Goal: Task Accomplishment & Management: Use online tool/utility

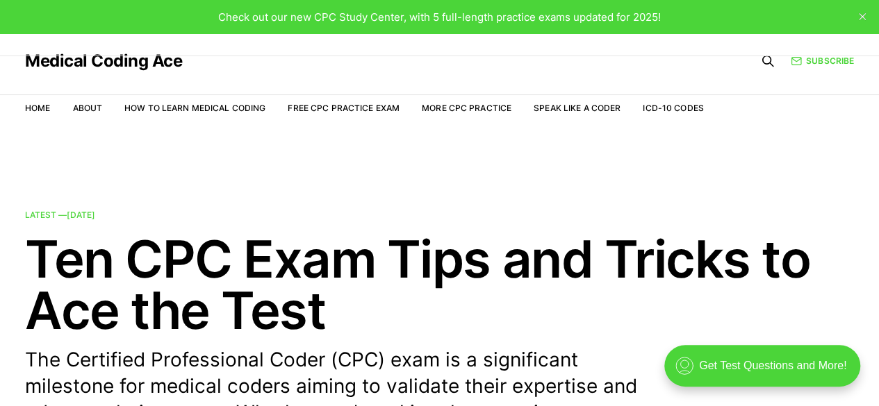
click at [857, 17] on button "close" at bounding box center [862, 17] width 22 height 22
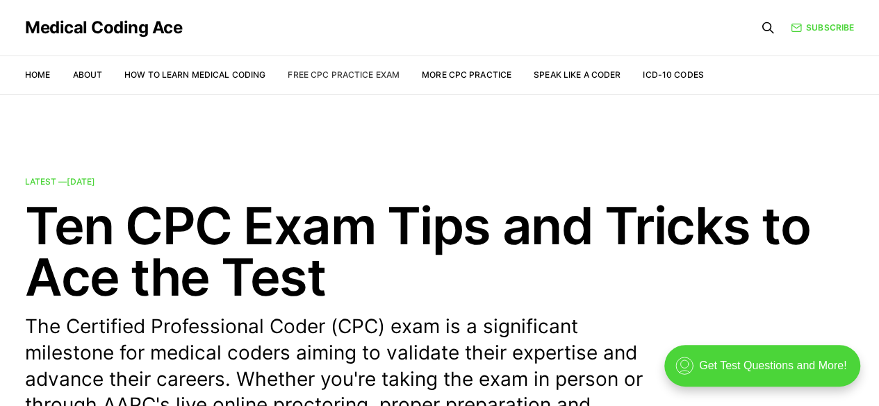
click at [350, 74] on link "Free CPC Practice Exam" at bounding box center [344, 74] width 112 height 10
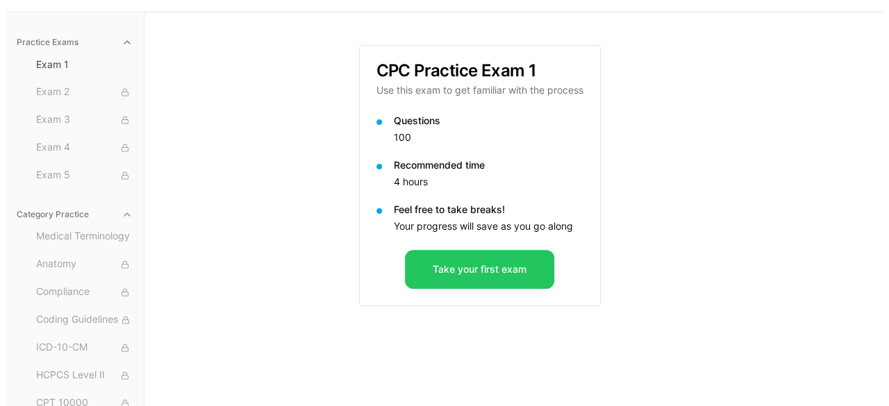
scroll to position [83, 0]
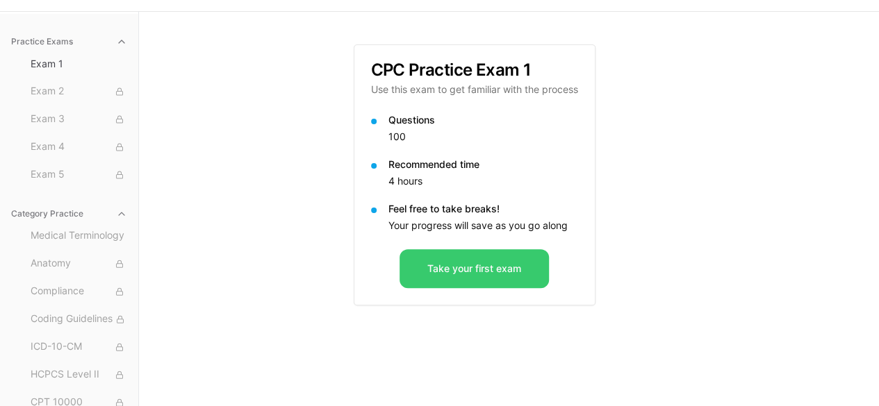
click at [499, 274] on button "Take your first exam" at bounding box center [473, 268] width 149 height 39
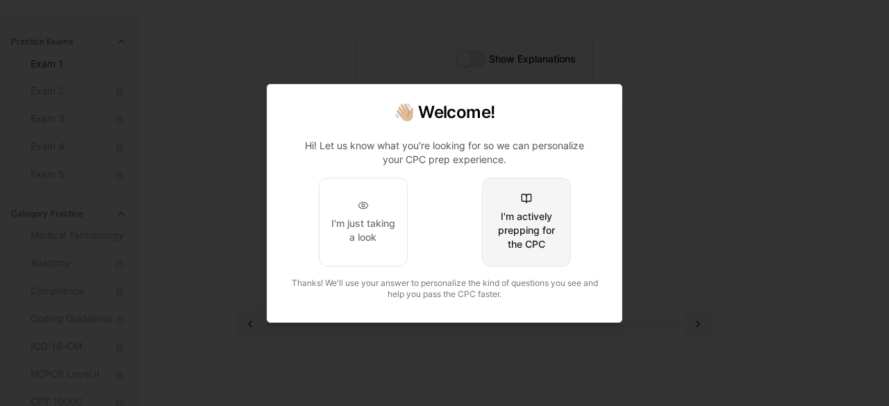
click at [518, 250] on div "I'm actively prepping for the CPC" at bounding box center [526, 231] width 65 height 42
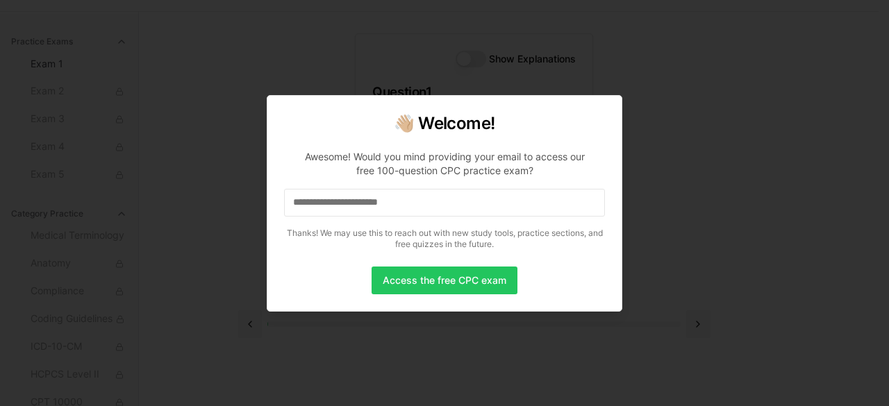
click at [363, 206] on input at bounding box center [444, 203] width 321 height 28
click at [420, 284] on button "Access the free CPC exam" at bounding box center [445, 281] width 146 height 28
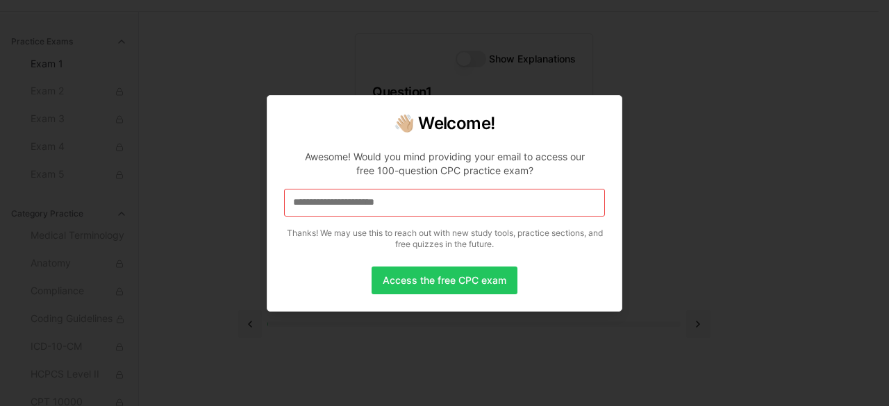
click at [420, 284] on button "Access the free CPC exam" at bounding box center [445, 281] width 146 height 28
click at [420, 207] on input "**********" at bounding box center [444, 203] width 321 height 28
click at [467, 281] on button "Access the free CPC exam" at bounding box center [445, 281] width 146 height 28
click at [497, 279] on button "Access the free CPC exam" at bounding box center [445, 281] width 146 height 28
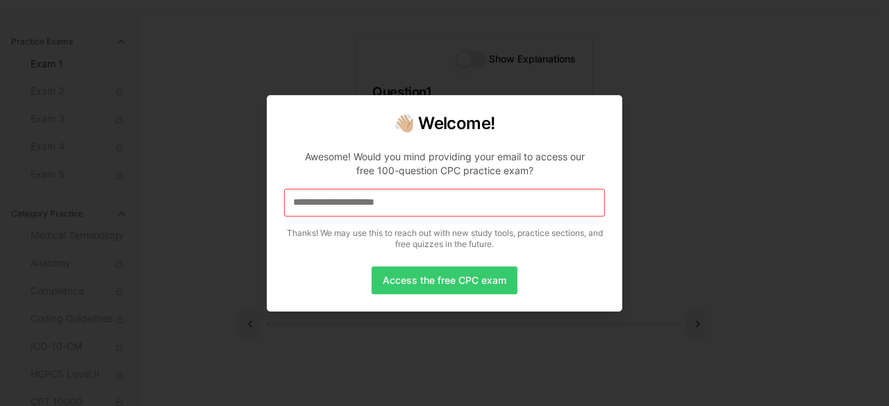
click at [497, 279] on button "Access the free CPC exam" at bounding box center [445, 281] width 146 height 28
click at [770, 233] on div at bounding box center [444, 203] width 889 height 406
click at [613, 85] on div at bounding box center [444, 203] width 889 height 406
click at [454, 276] on button "Access the free CPC exam" at bounding box center [445, 281] width 146 height 28
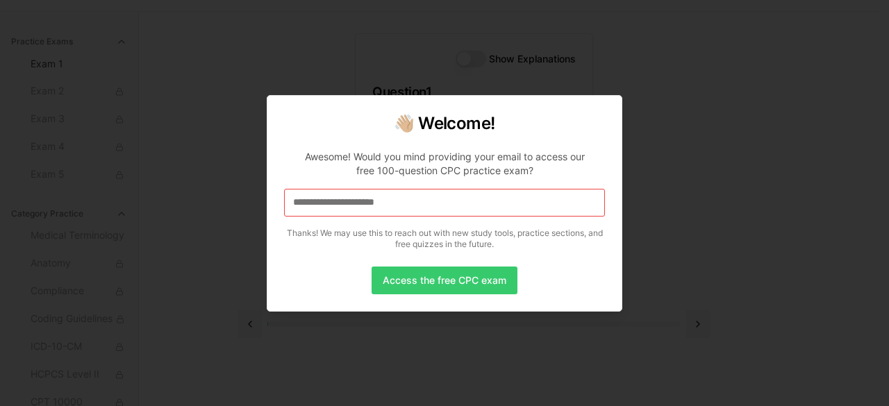
click at [454, 276] on button "Access the free CPC exam" at bounding box center [445, 281] width 146 height 28
